Goal: Information Seeking & Learning: Check status

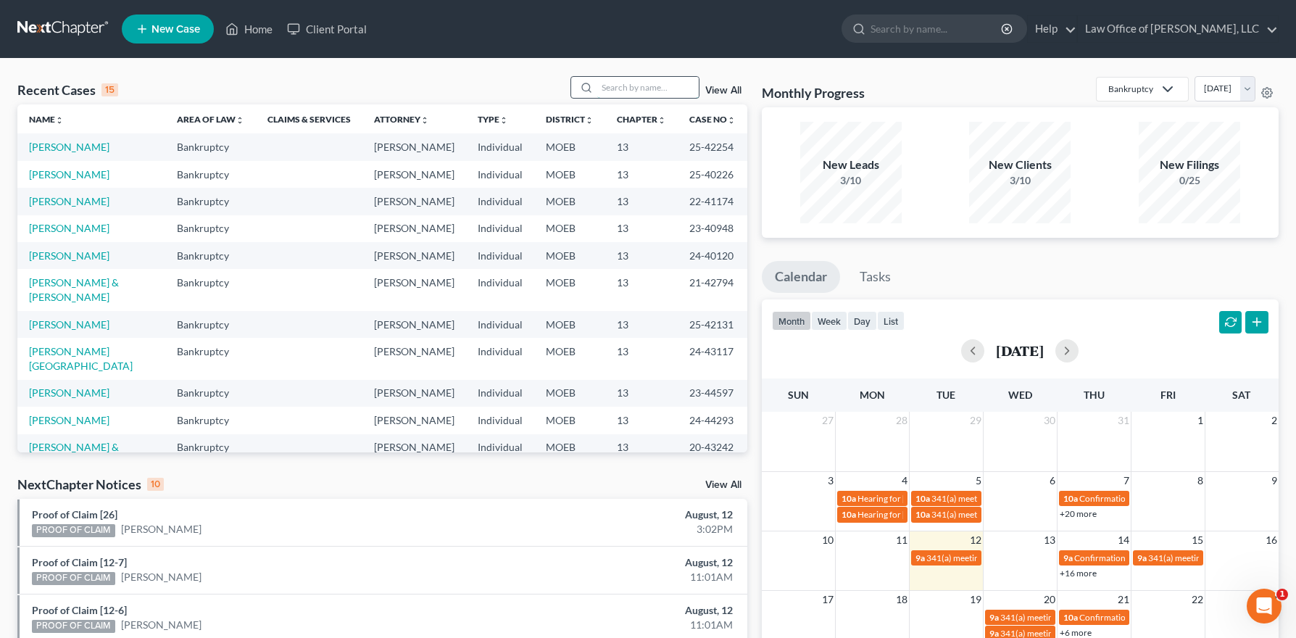
click at [634, 88] on input "search" at bounding box center [647, 87] width 101 height 21
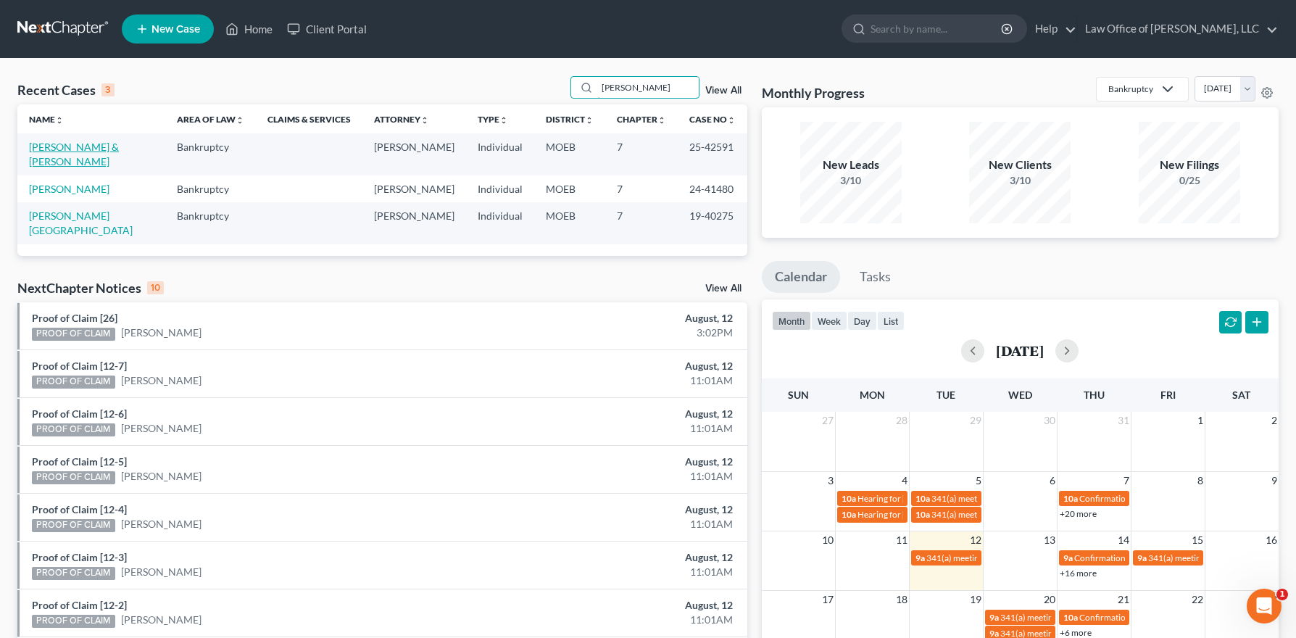
type input "[PERSON_NAME]"
click at [62, 143] on link "[PERSON_NAME] & [PERSON_NAME]" at bounding box center [74, 154] width 90 height 27
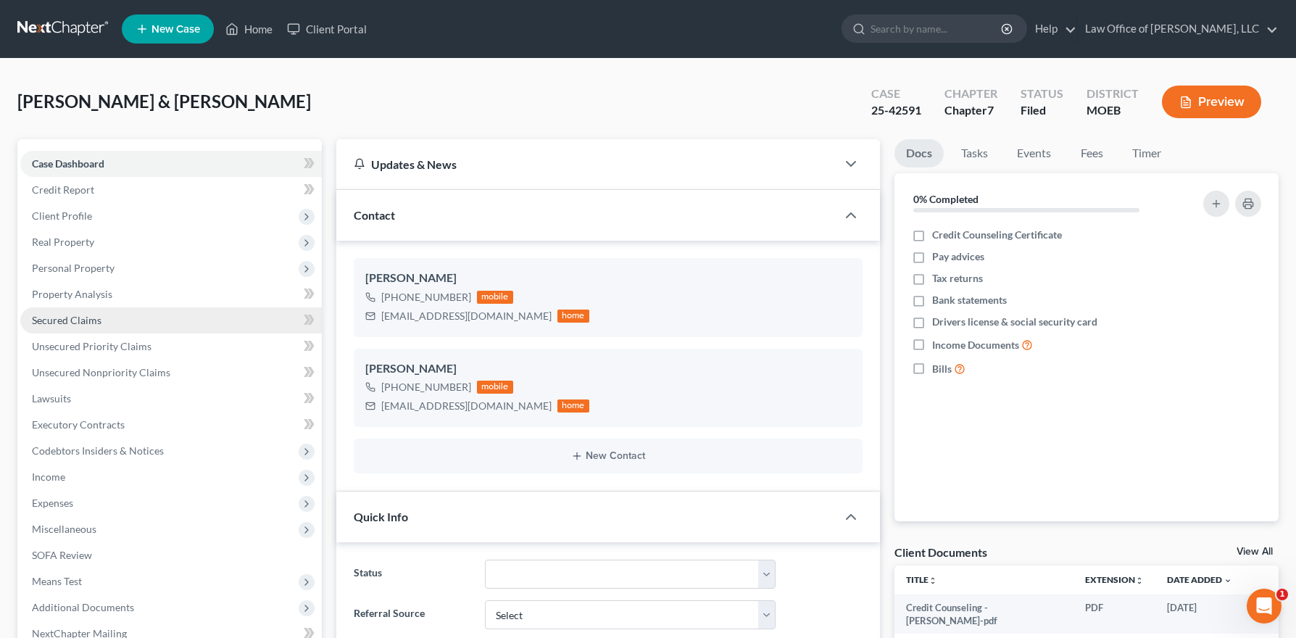
scroll to position [361, 0]
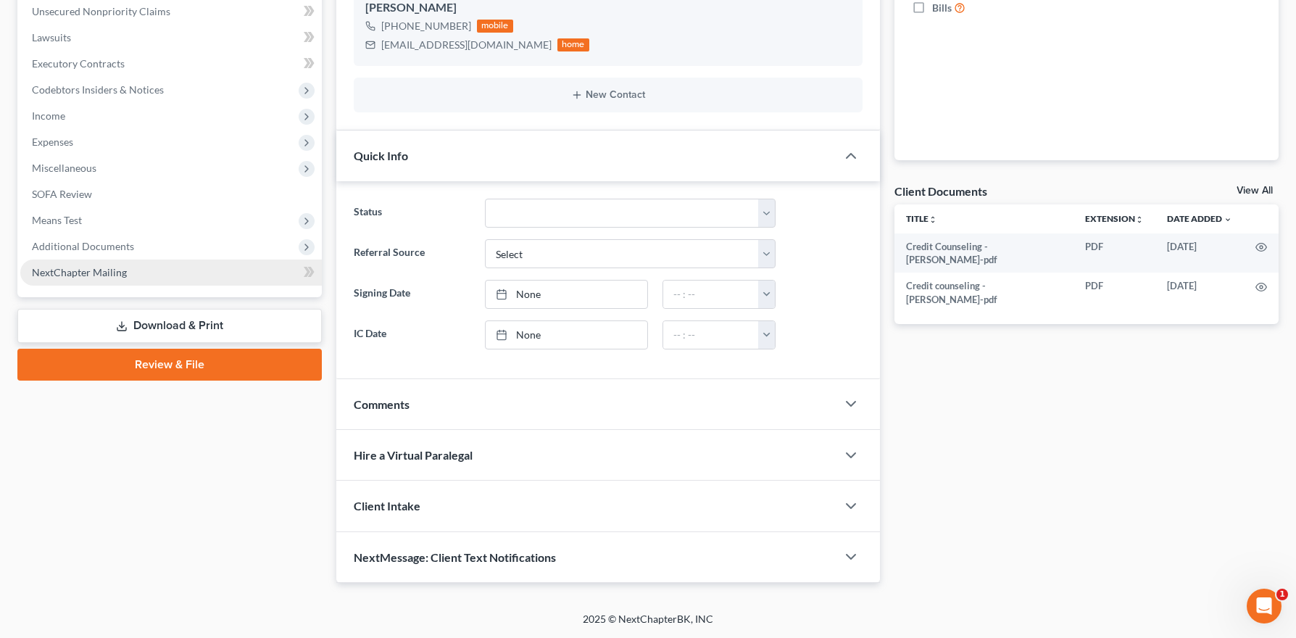
drag, startPoint x: 85, startPoint y: 249, endPoint x: 157, endPoint y: 289, distance: 82.7
click at [85, 249] on span "Additional Documents" at bounding box center [83, 246] width 102 height 12
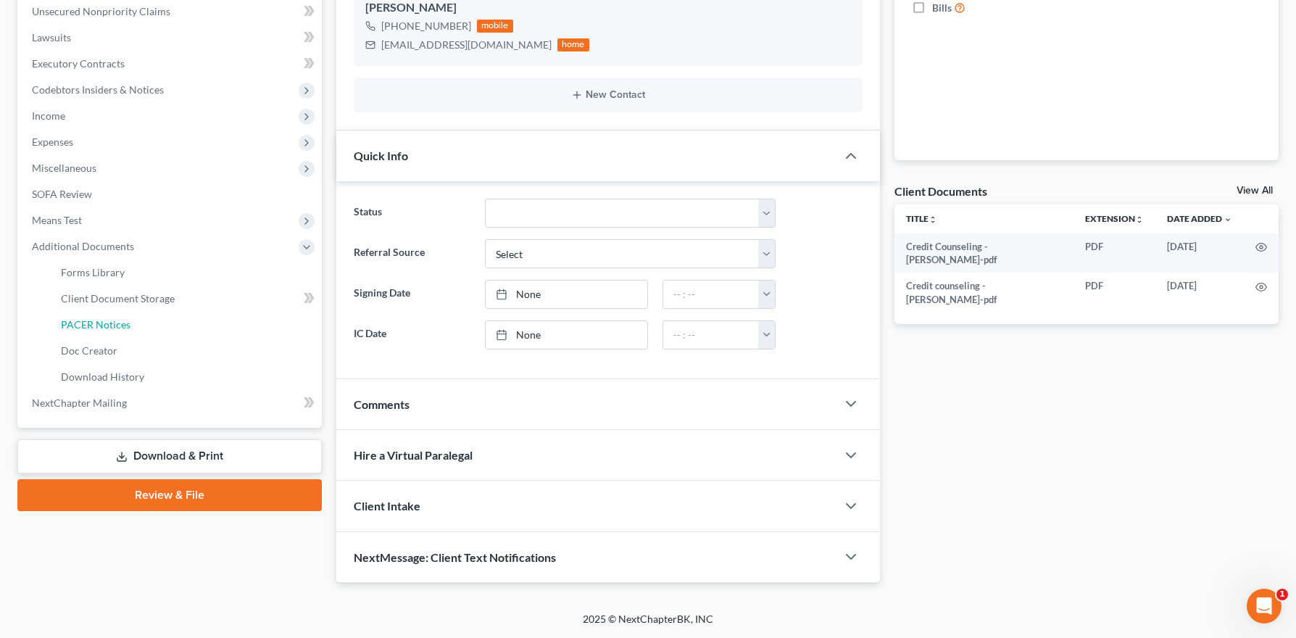
drag, startPoint x: 115, startPoint y: 325, endPoint x: 507, endPoint y: 346, distance: 391.9
click at [115, 325] on span "PACER Notices" at bounding box center [96, 324] width 70 height 12
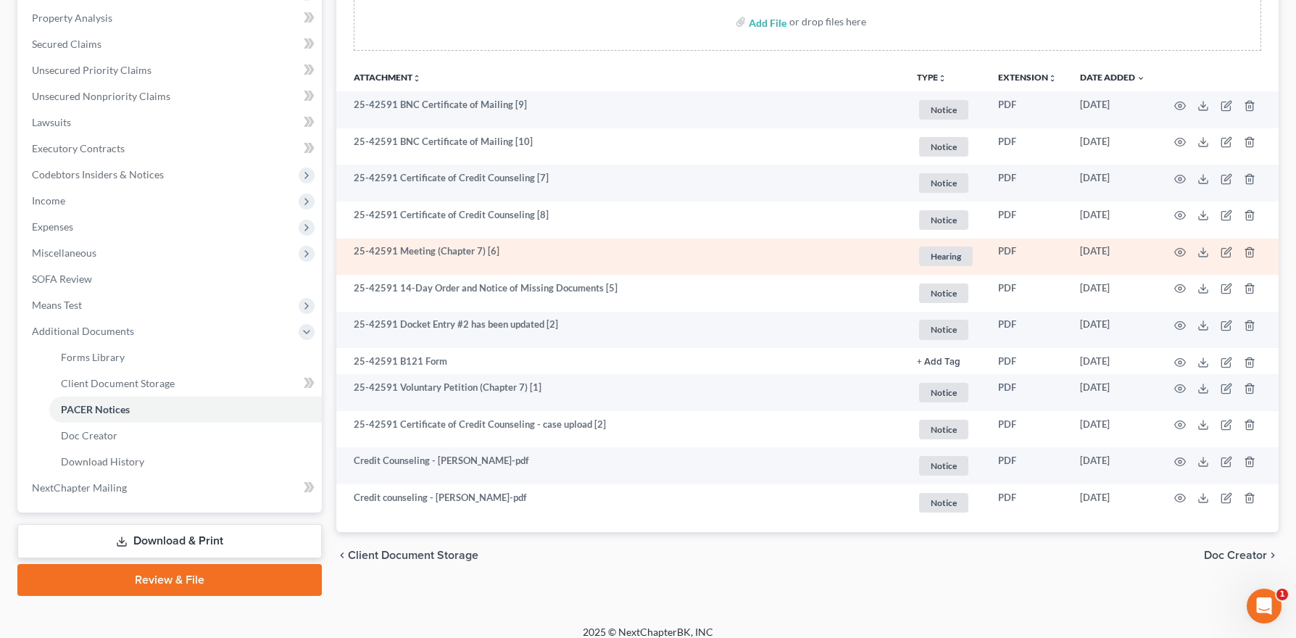
scroll to position [275, 0]
click at [1181, 249] on icon "button" at bounding box center [1180, 254] width 12 height 12
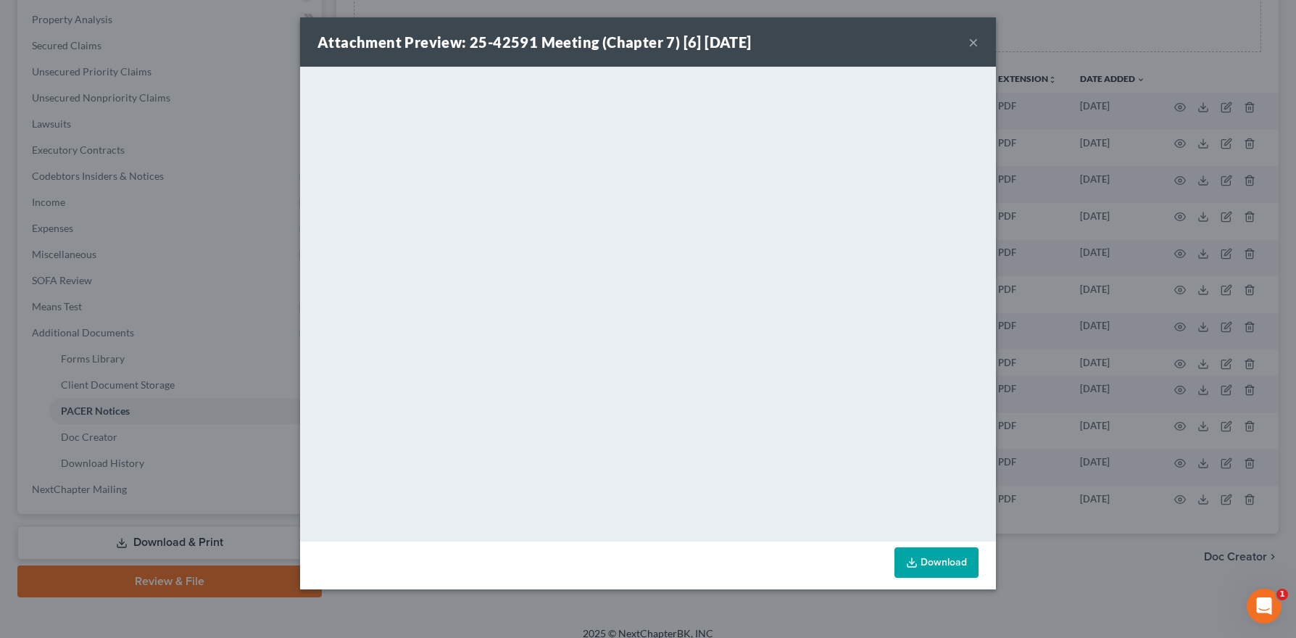
click at [974, 41] on button "×" at bounding box center [973, 41] width 10 height 17
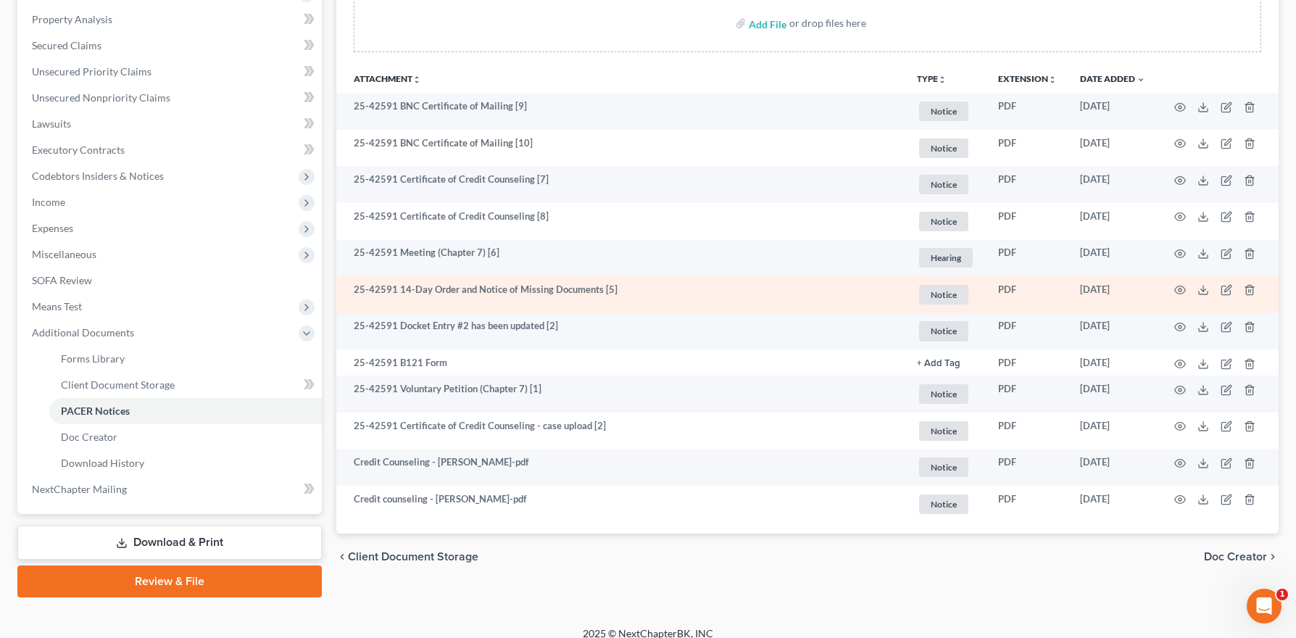
scroll to position [289, 0]
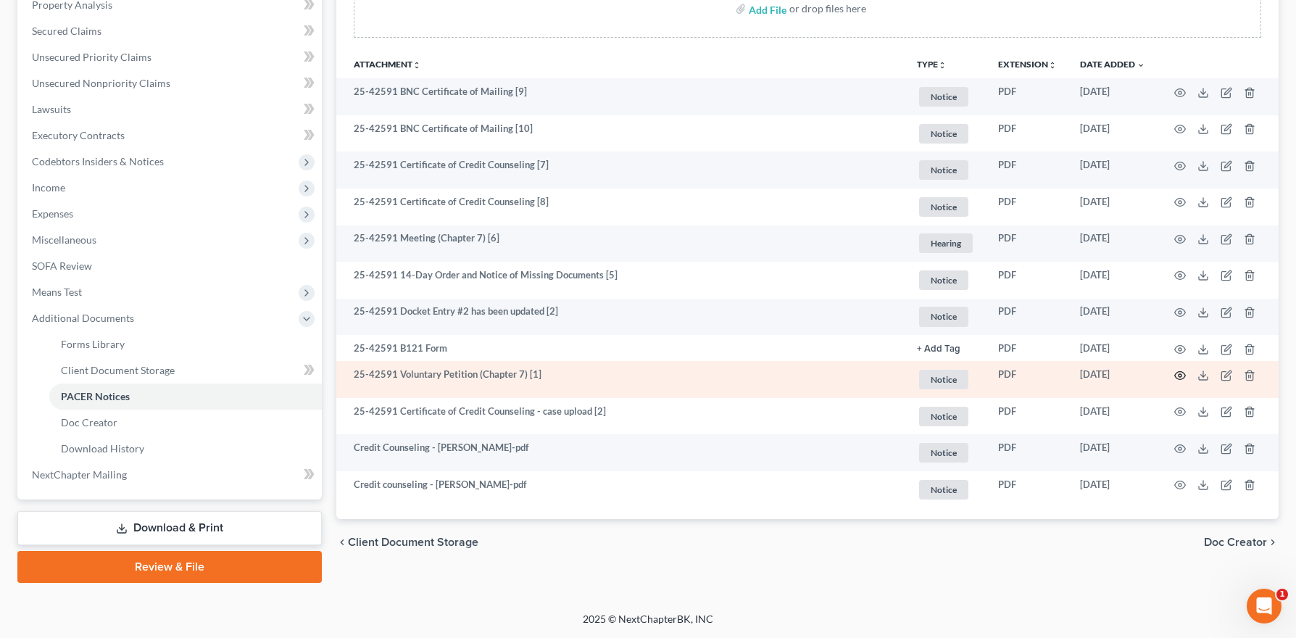
click at [1178, 374] on circle "button" at bounding box center [1179, 375] width 3 height 3
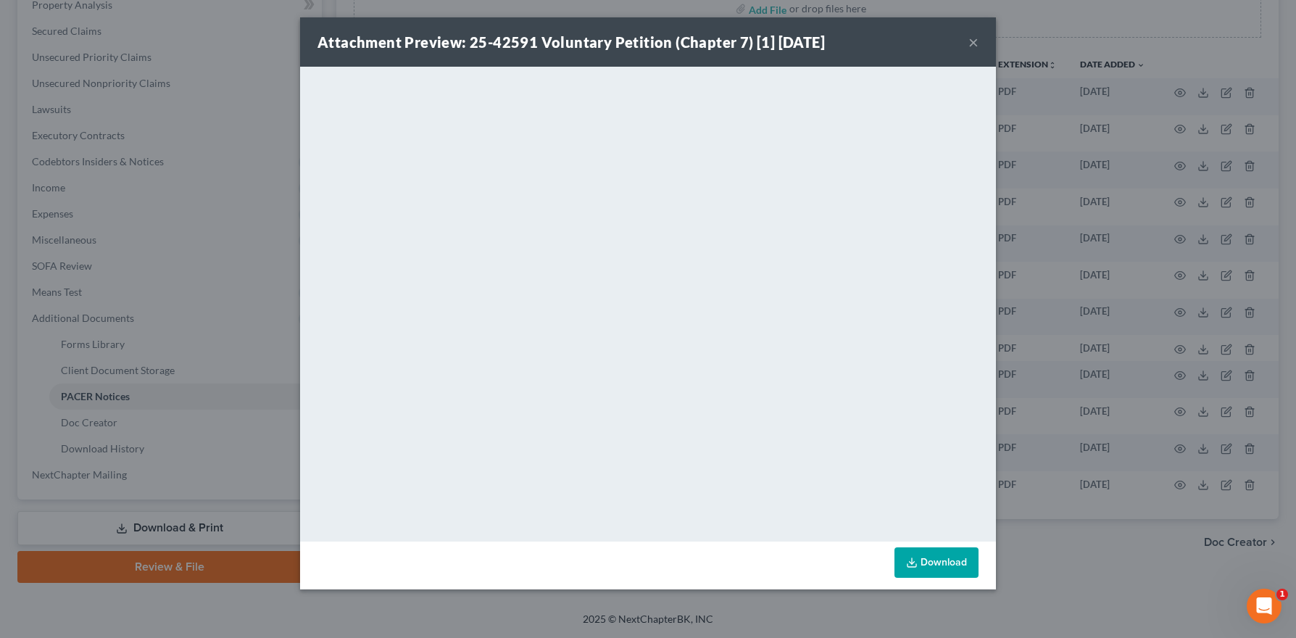
click at [971, 42] on button "×" at bounding box center [973, 41] width 10 height 17
